Goal: Task Accomplishment & Management: Use online tool/utility

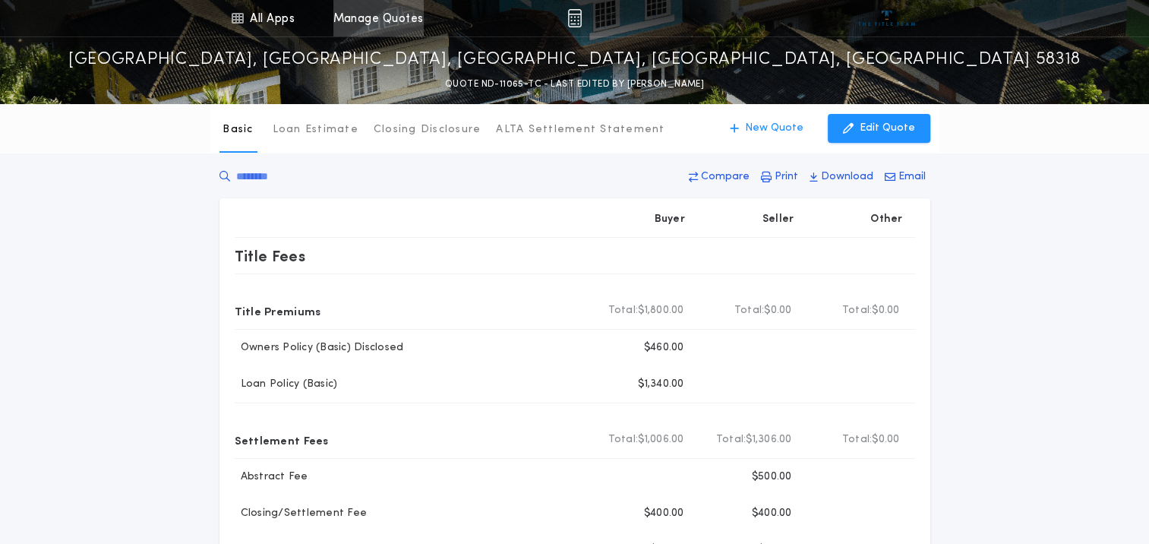
click at [359, 21] on link "Manage Quotes" at bounding box center [378, 18] width 90 height 36
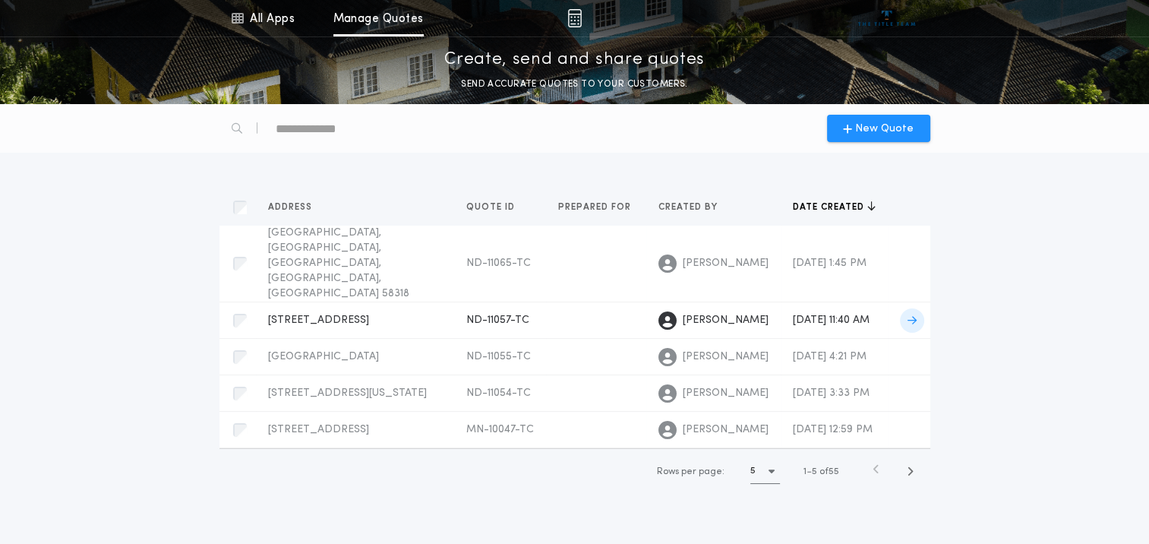
click at [323, 314] on span "[STREET_ADDRESS]" at bounding box center [318, 319] width 101 height 11
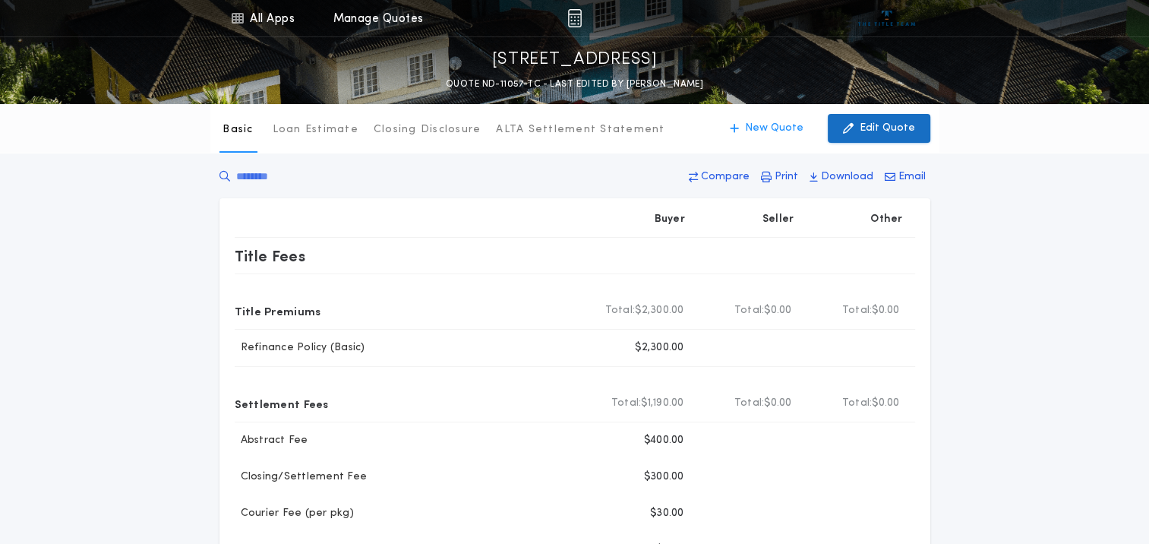
click at [890, 139] on button "Edit Quote" at bounding box center [879, 128] width 103 height 29
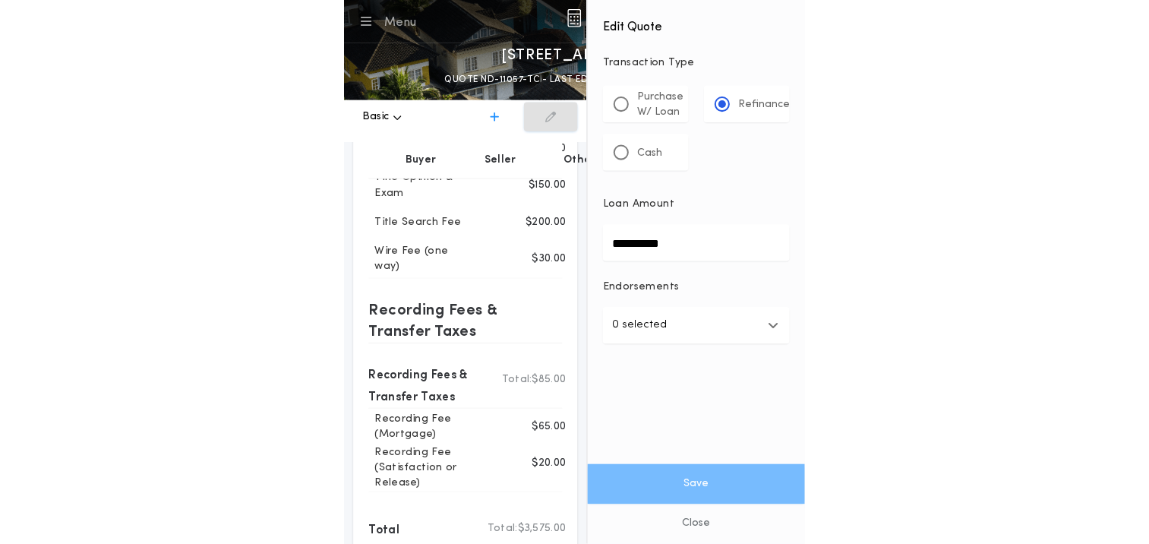
scroll to position [616, 0]
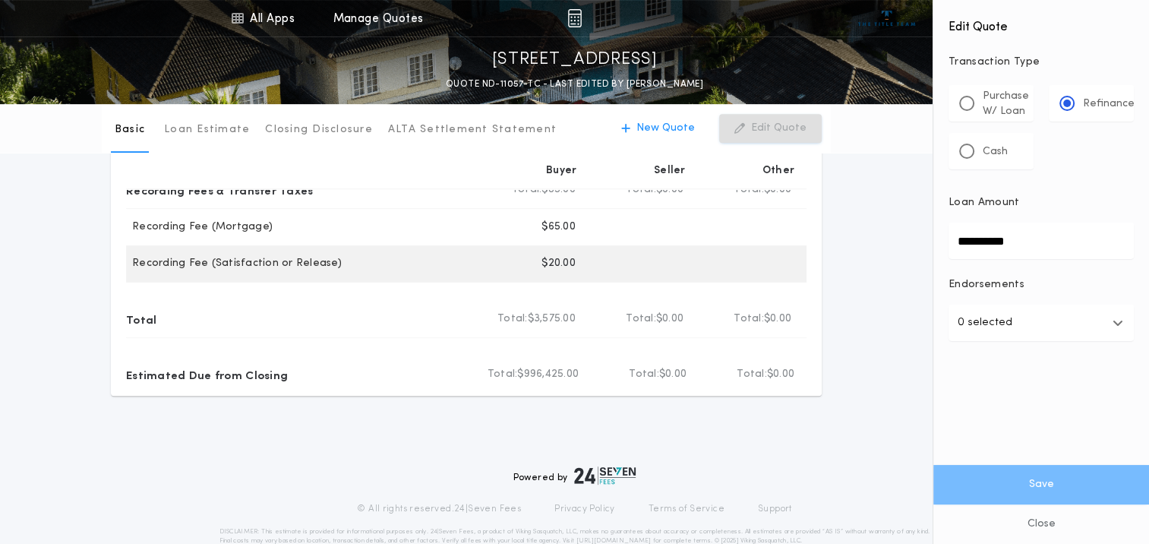
drag, startPoint x: 1051, startPoint y: 241, endPoint x: 744, endPoint y: 249, distance: 307.0
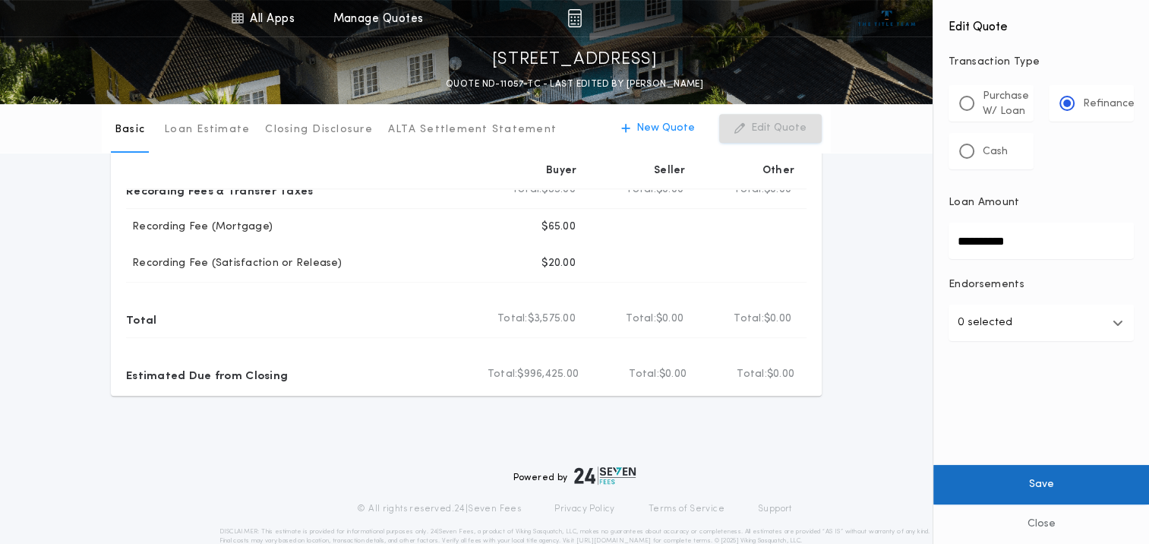
type input "**********"
click at [1034, 502] on button "Save" at bounding box center [1042, 485] width 216 height 40
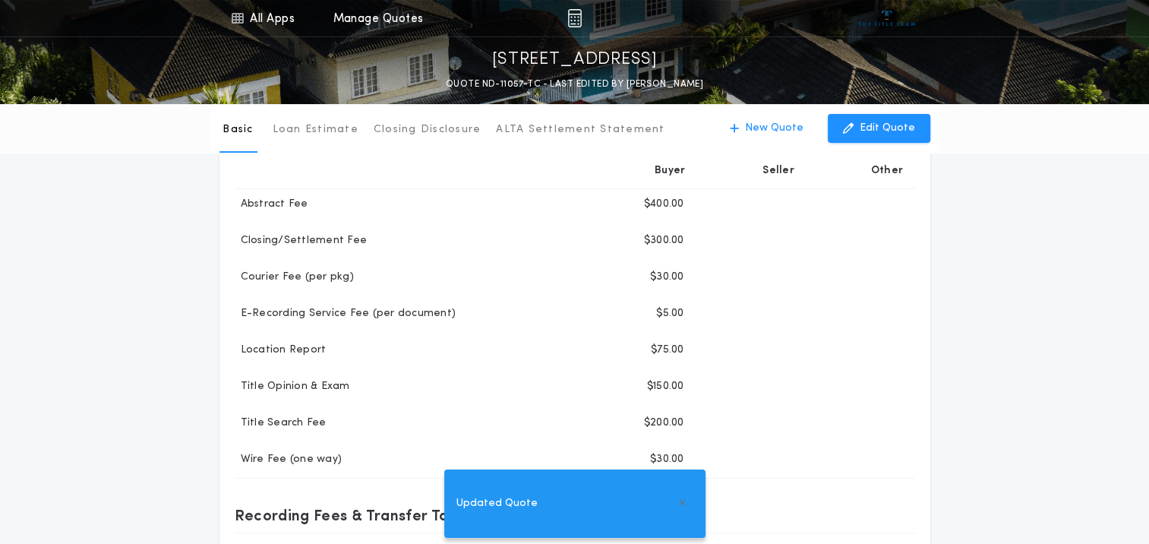
scroll to position [0, 0]
